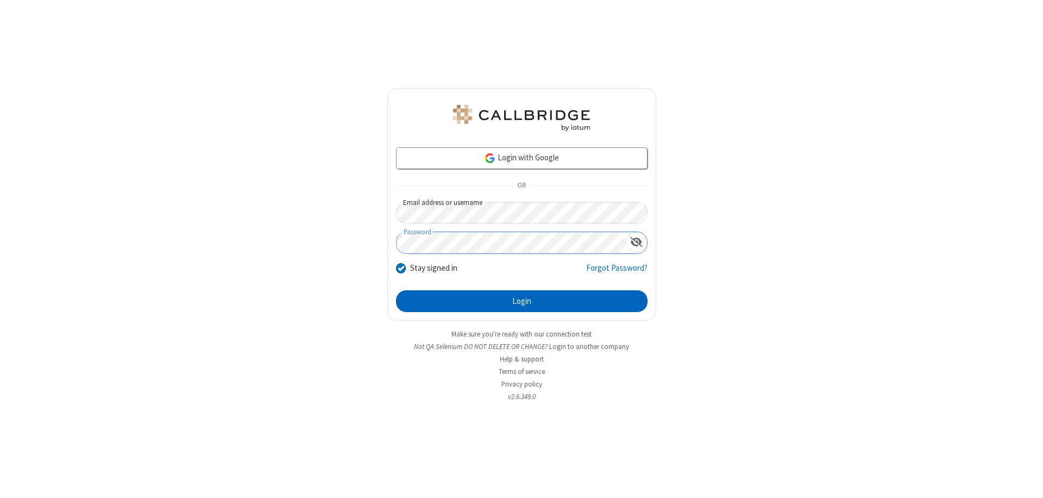
click at [522, 301] on button "Login" at bounding box center [522, 301] width 252 height 22
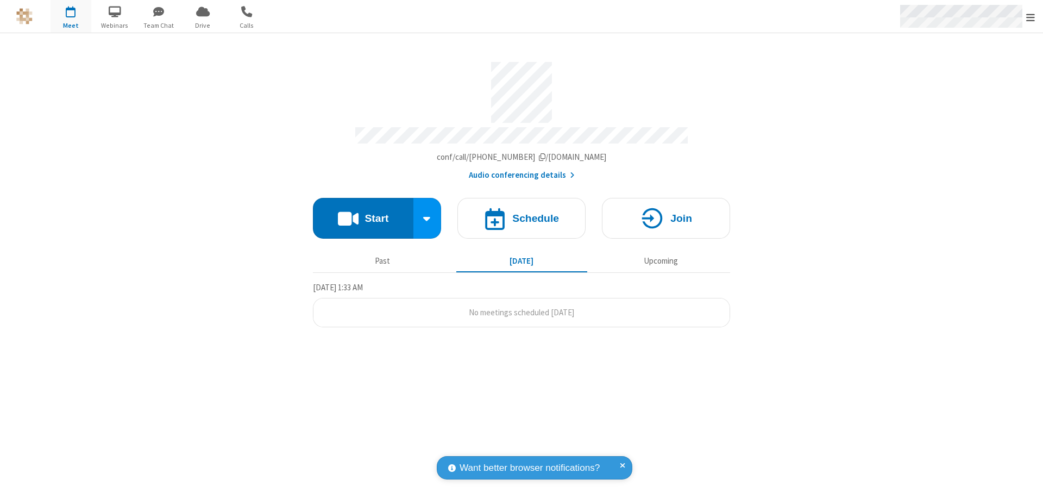
click at [1031, 17] on span "Open menu" at bounding box center [1031, 17] width 9 height 11
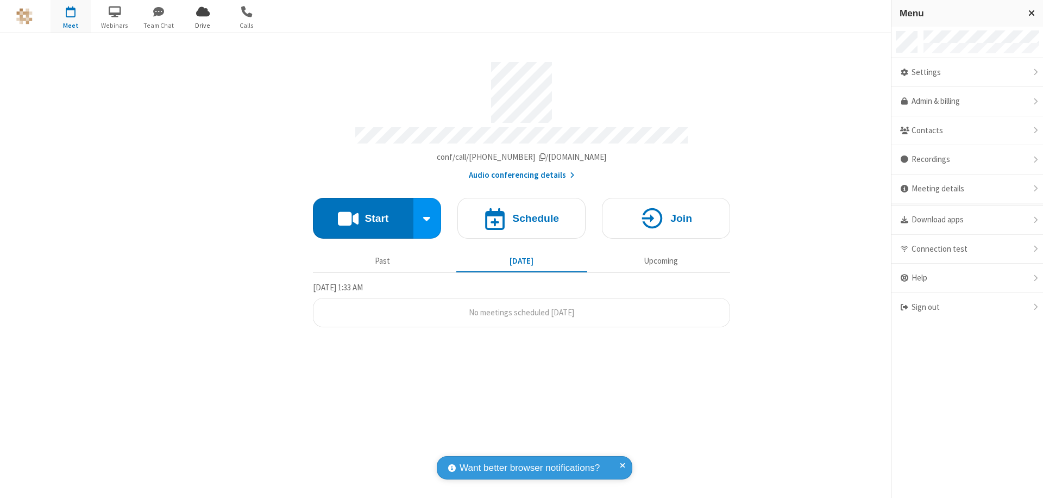
click at [203, 25] on span "Drive" at bounding box center [203, 26] width 41 height 10
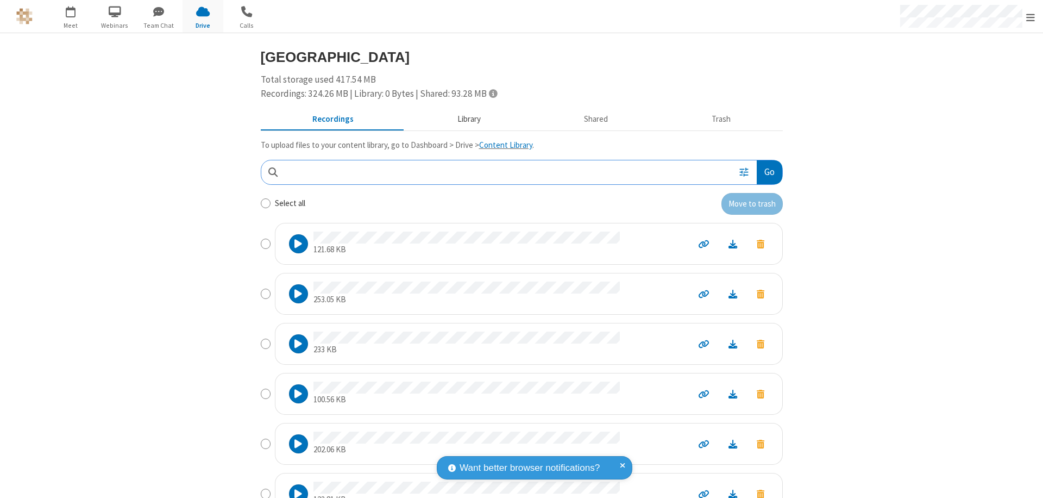
click at [464, 119] on button "Library" at bounding box center [468, 119] width 127 height 21
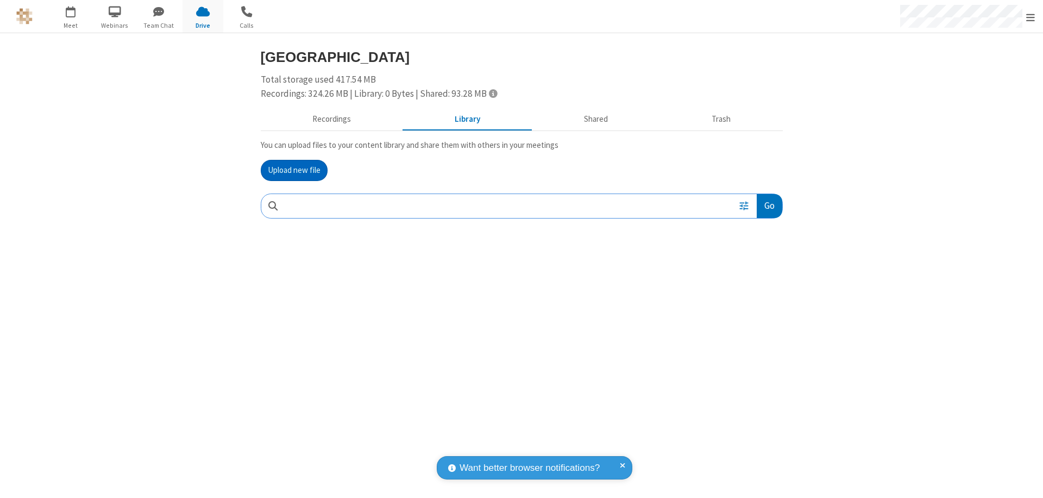
click at [294, 170] on button "Upload new file" at bounding box center [294, 171] width 67 height 22
